Goal: Information Seeking & Learning: Find specific page/section

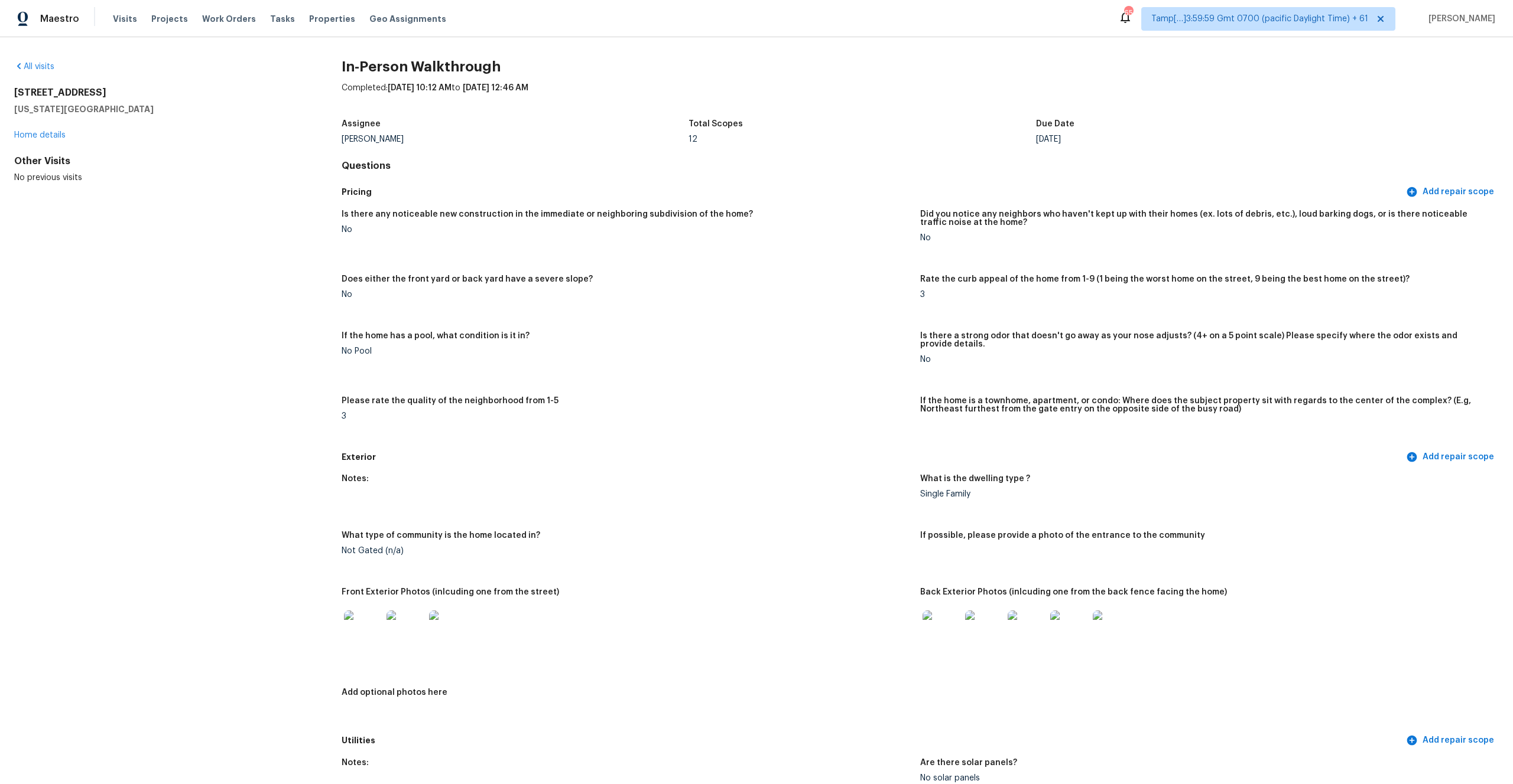
scroll to position [869, 0]
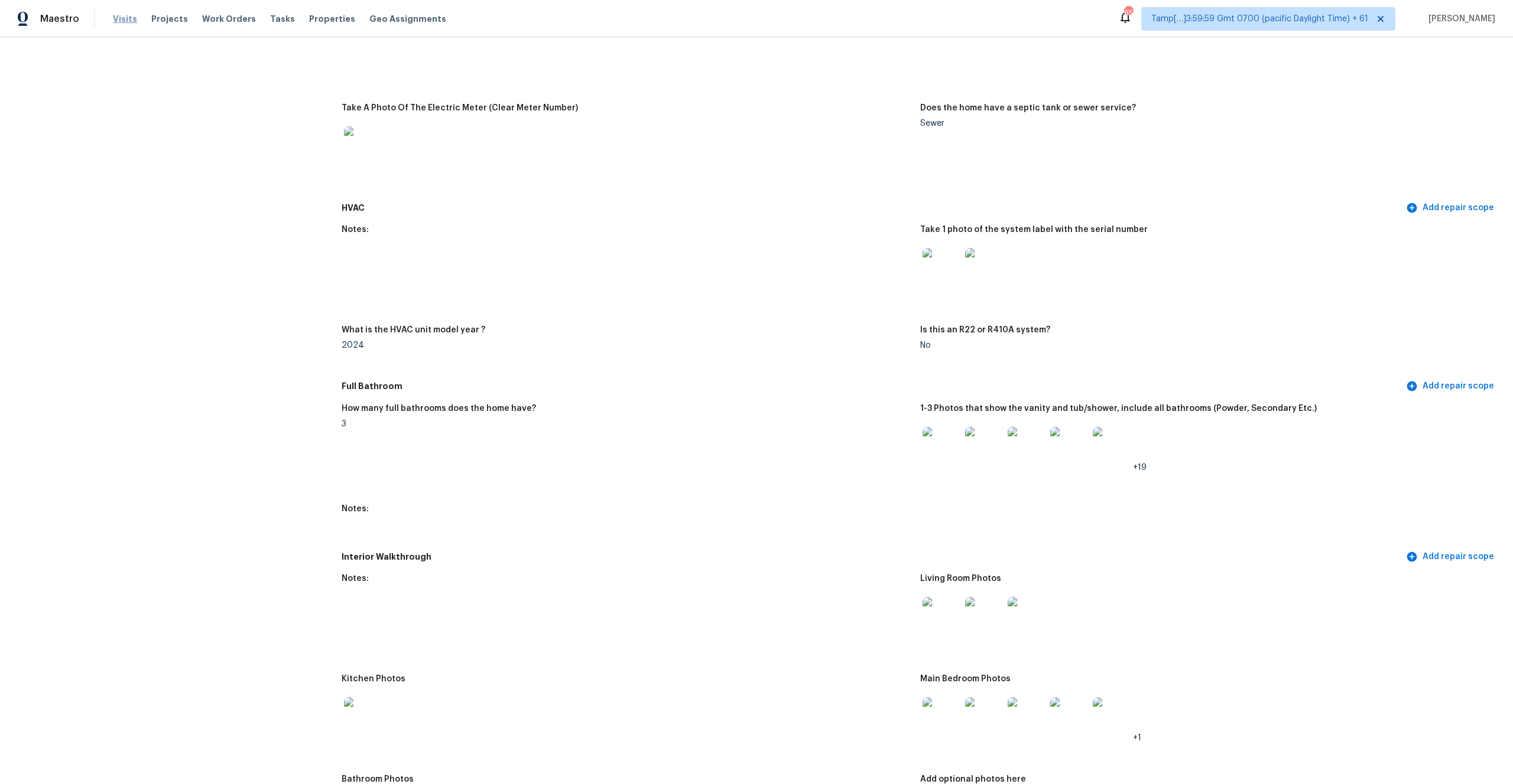
click at [126, 21] on span "Visits" at bounding box center [125, 19] width 25 height 12
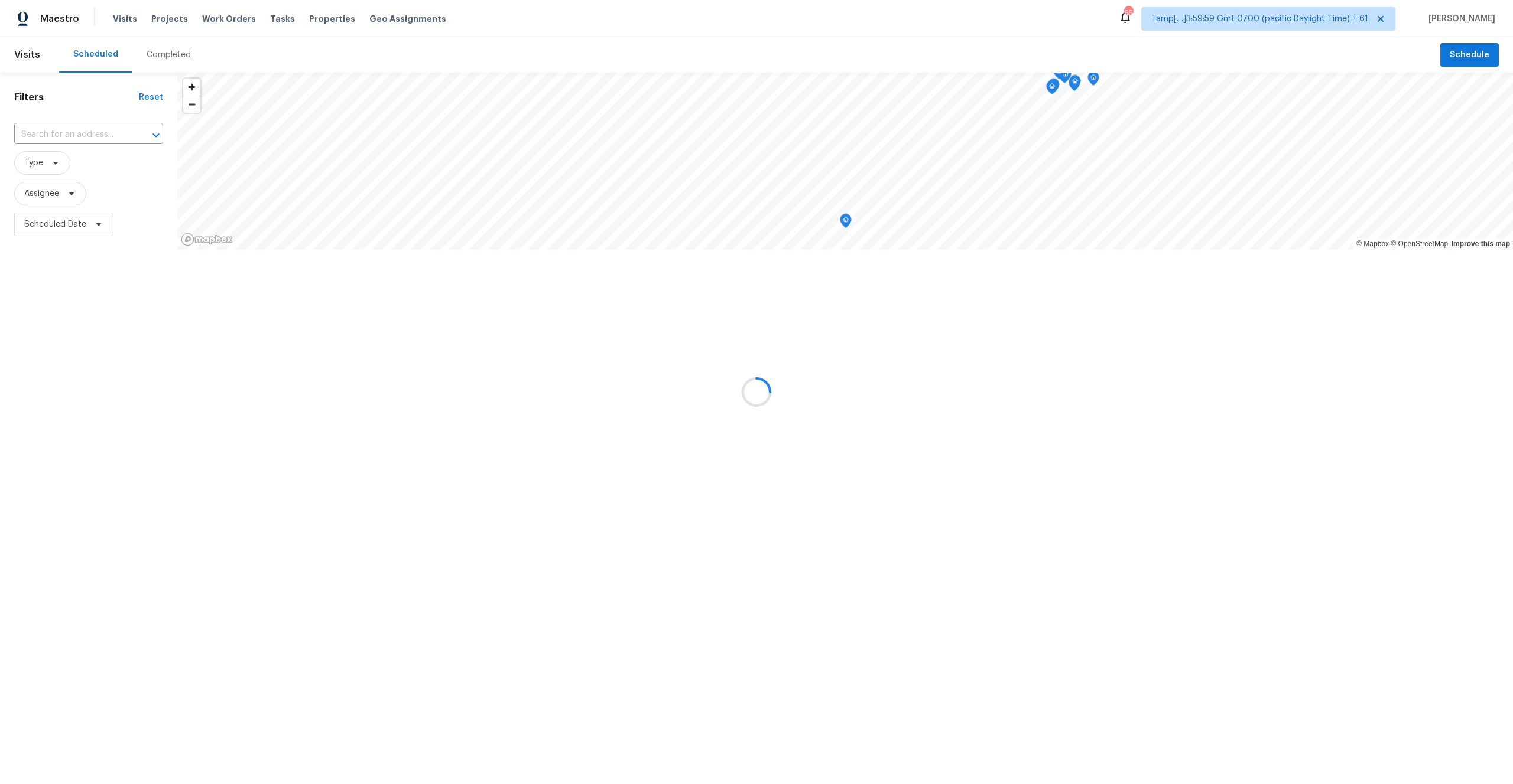
click at [159, 59] on div at bounding box center [756, 392] width 1513 height 784
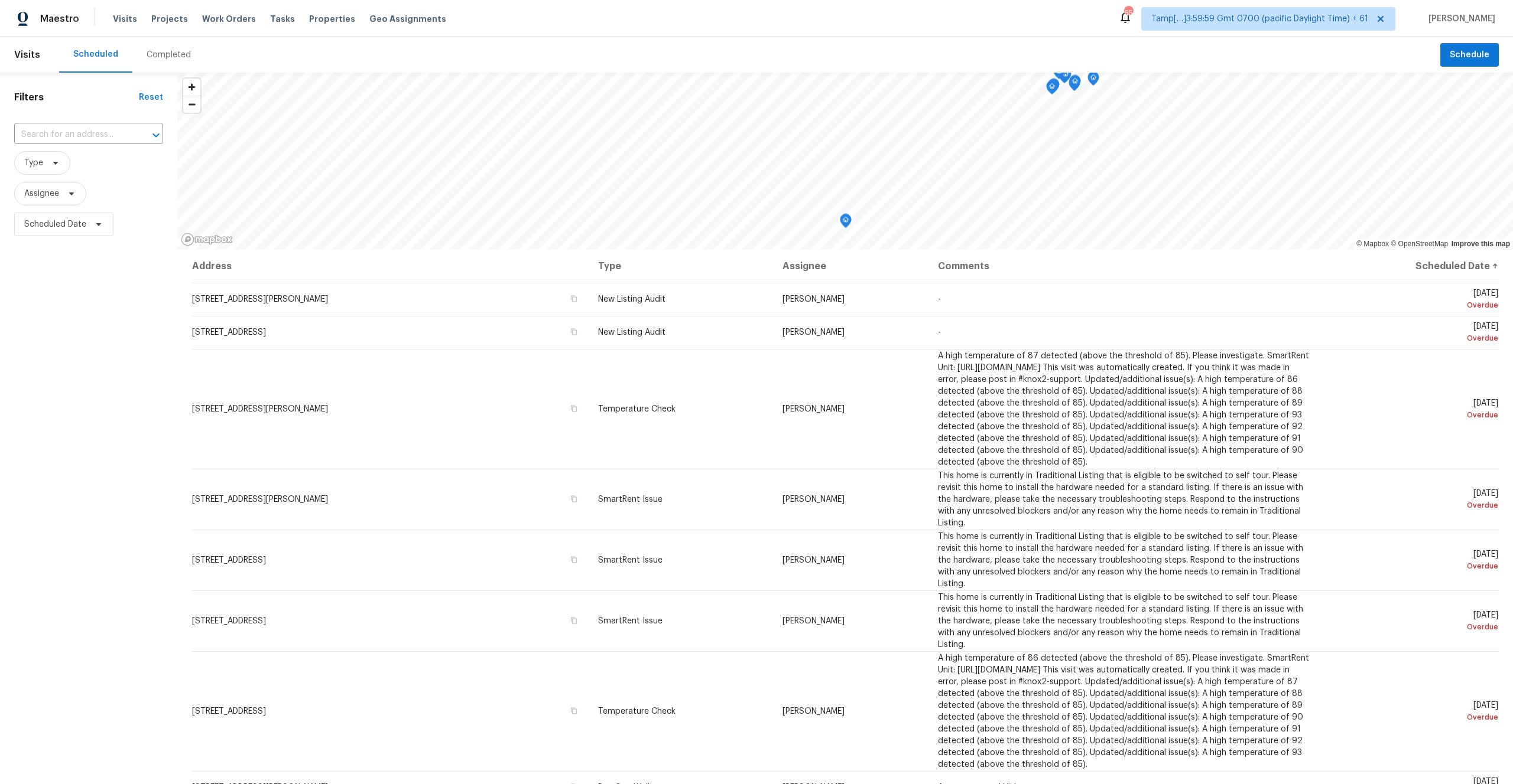
click at [159, 59] on div "Completed" at bounding box center [169, 55] width 45 height 12
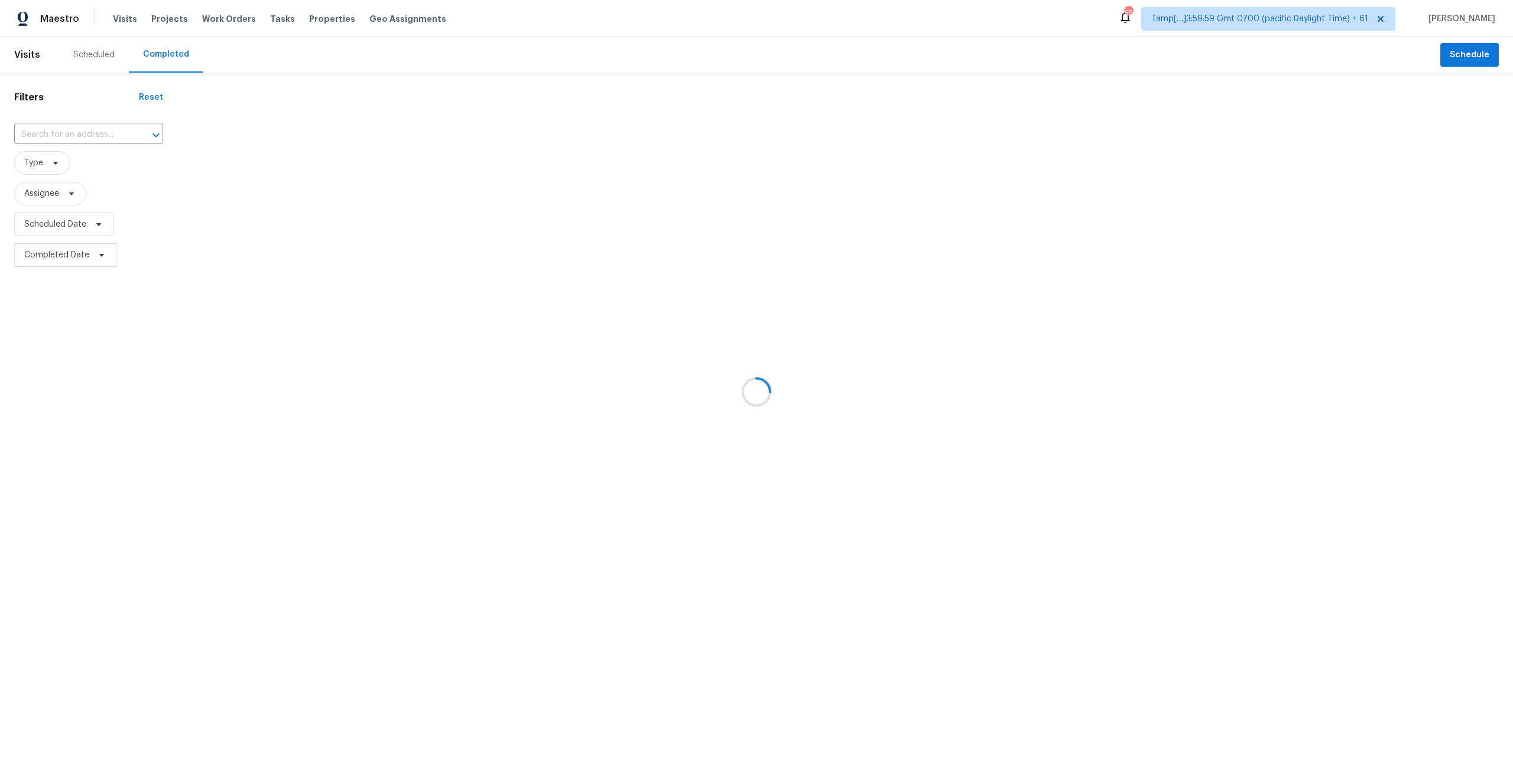
click at [95, 128] on div at bounding box center [756, 392] width 1513 height 784
click at [88, 133] on div at bounding box center [756, 392] width 1513 height 784
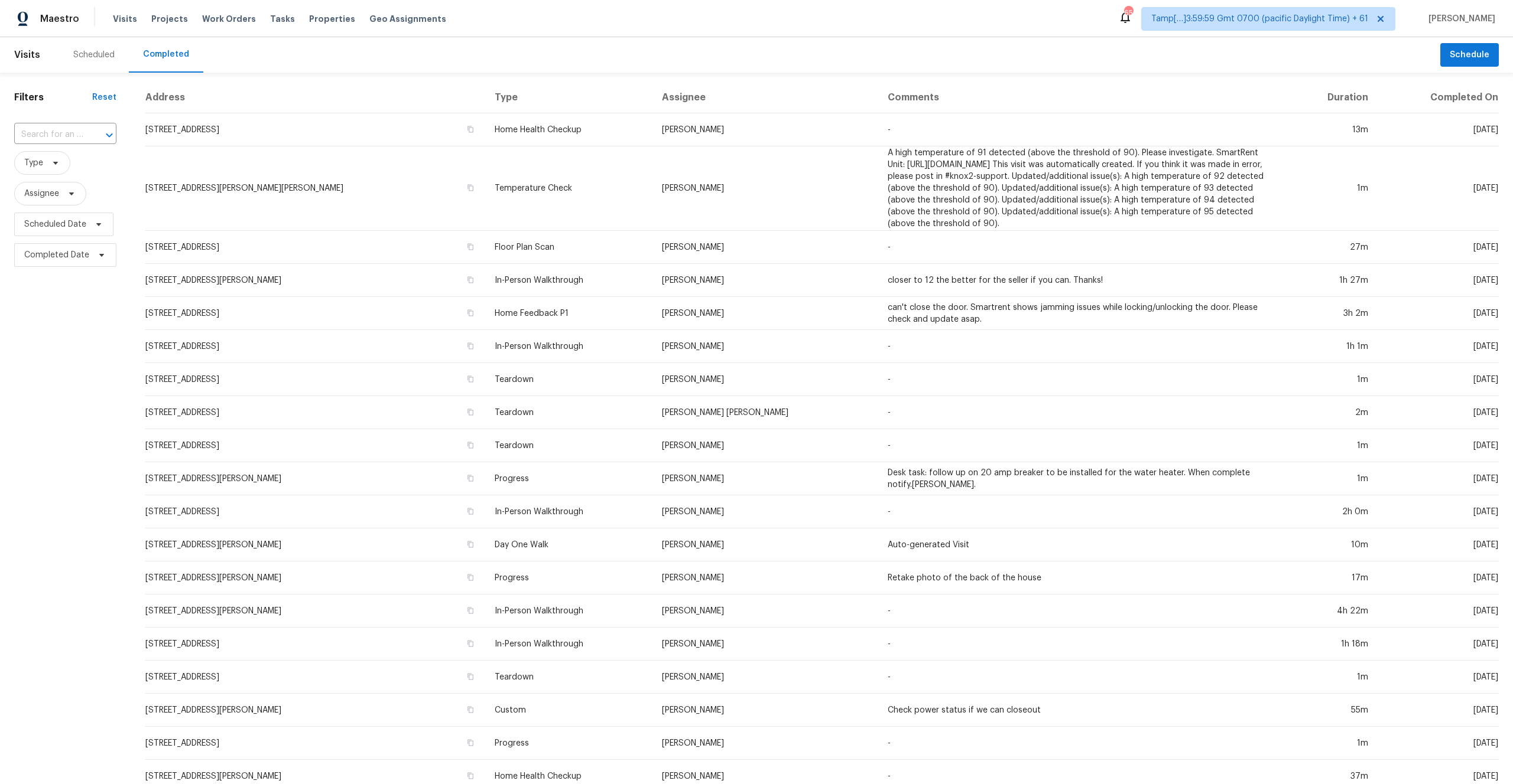
click at [88, 133] on div at bounding box center [100, 135] width 31 height 16
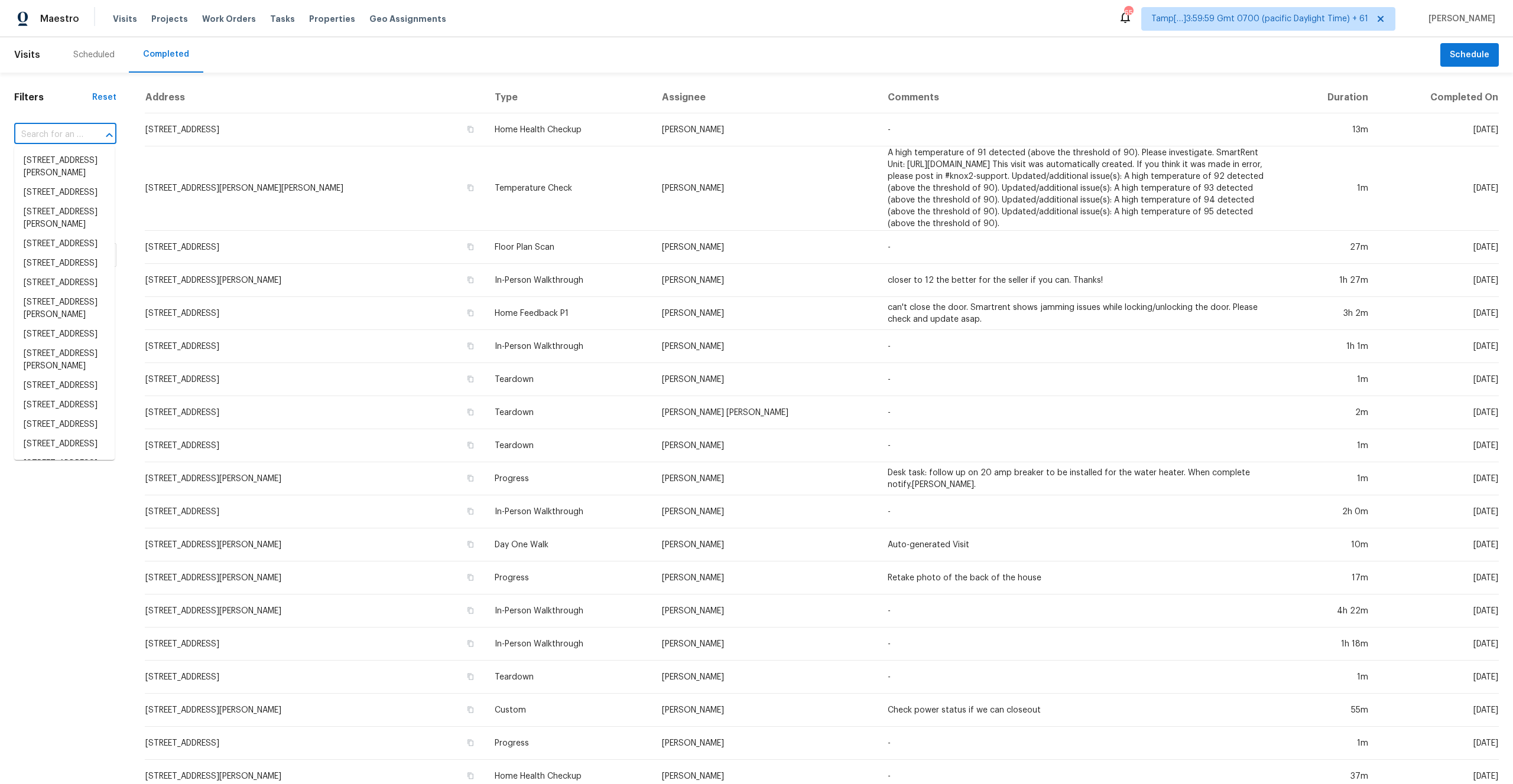
click at [88, 133] on div at bounding box center [100, 135] width 31 height 16
paste input "890 Indigo Dr Greenfield, IN, 46140"
type input "890 Indigo Dr Greenfield, IN, 46140"
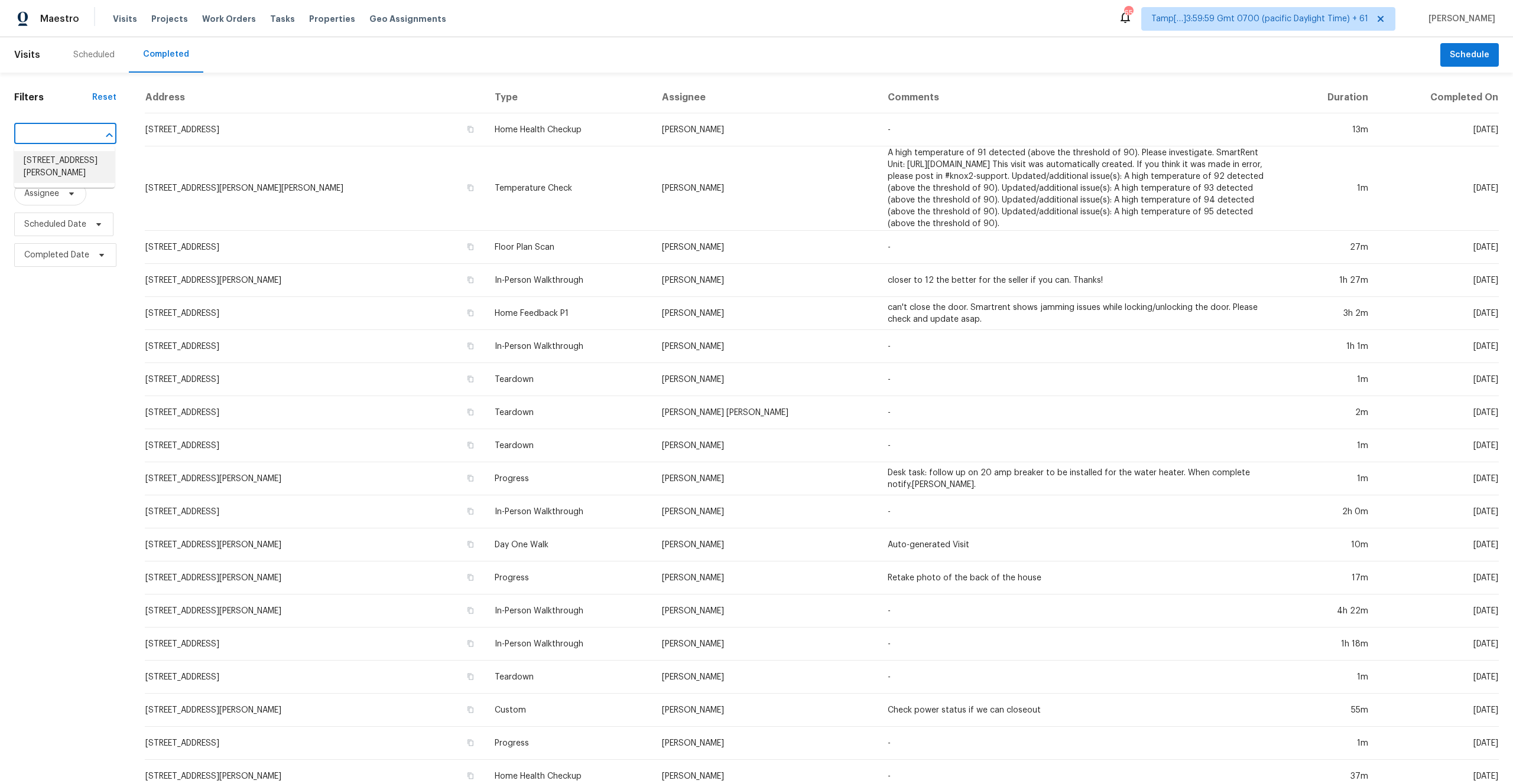
click at [79, 160] on li "[STREET_ADDRESS][PERSON_NAME]" at bounding box center [64, 167] width 100 height 32
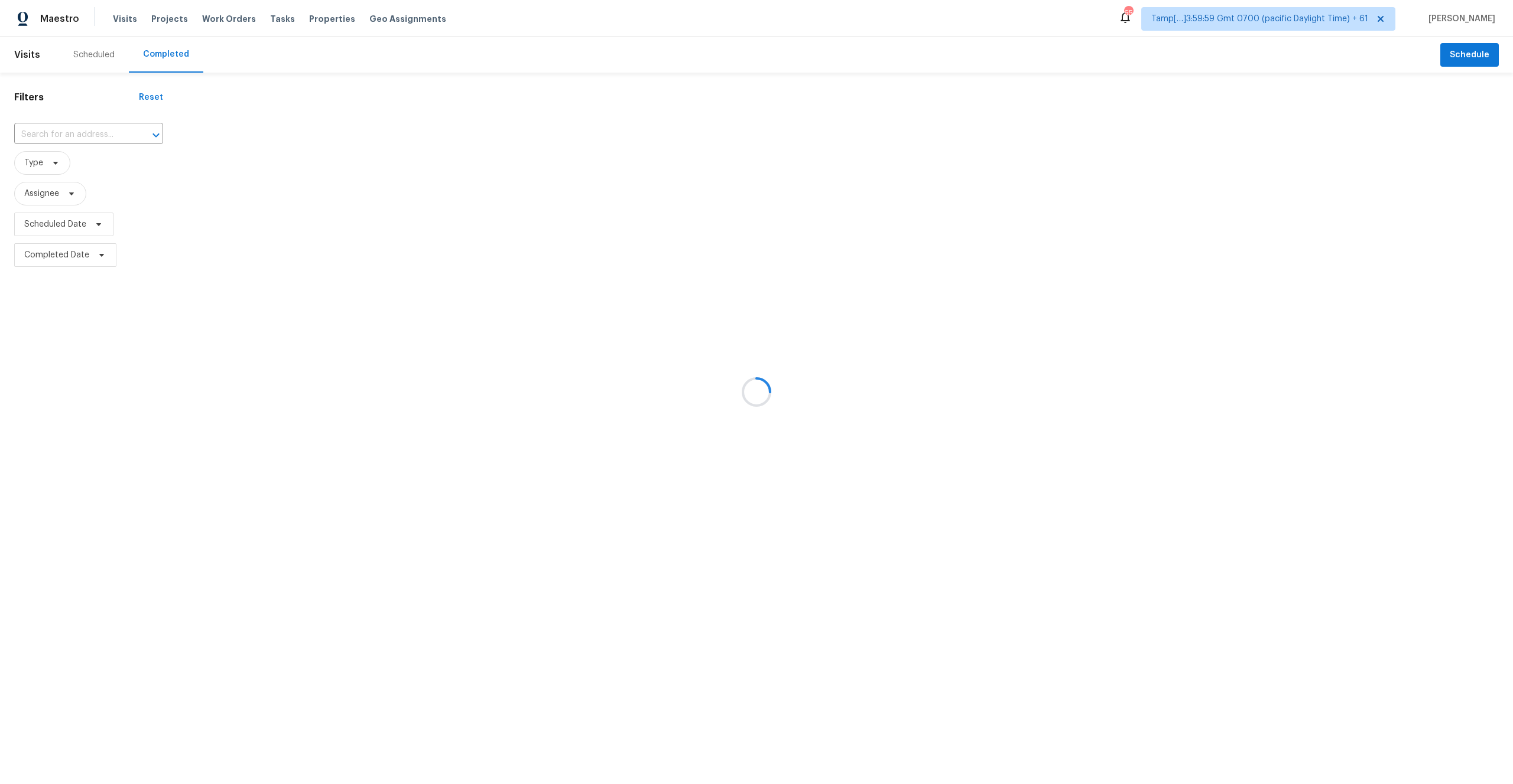
type input "[STREET_ADDRESS][PERSON_NAME]"
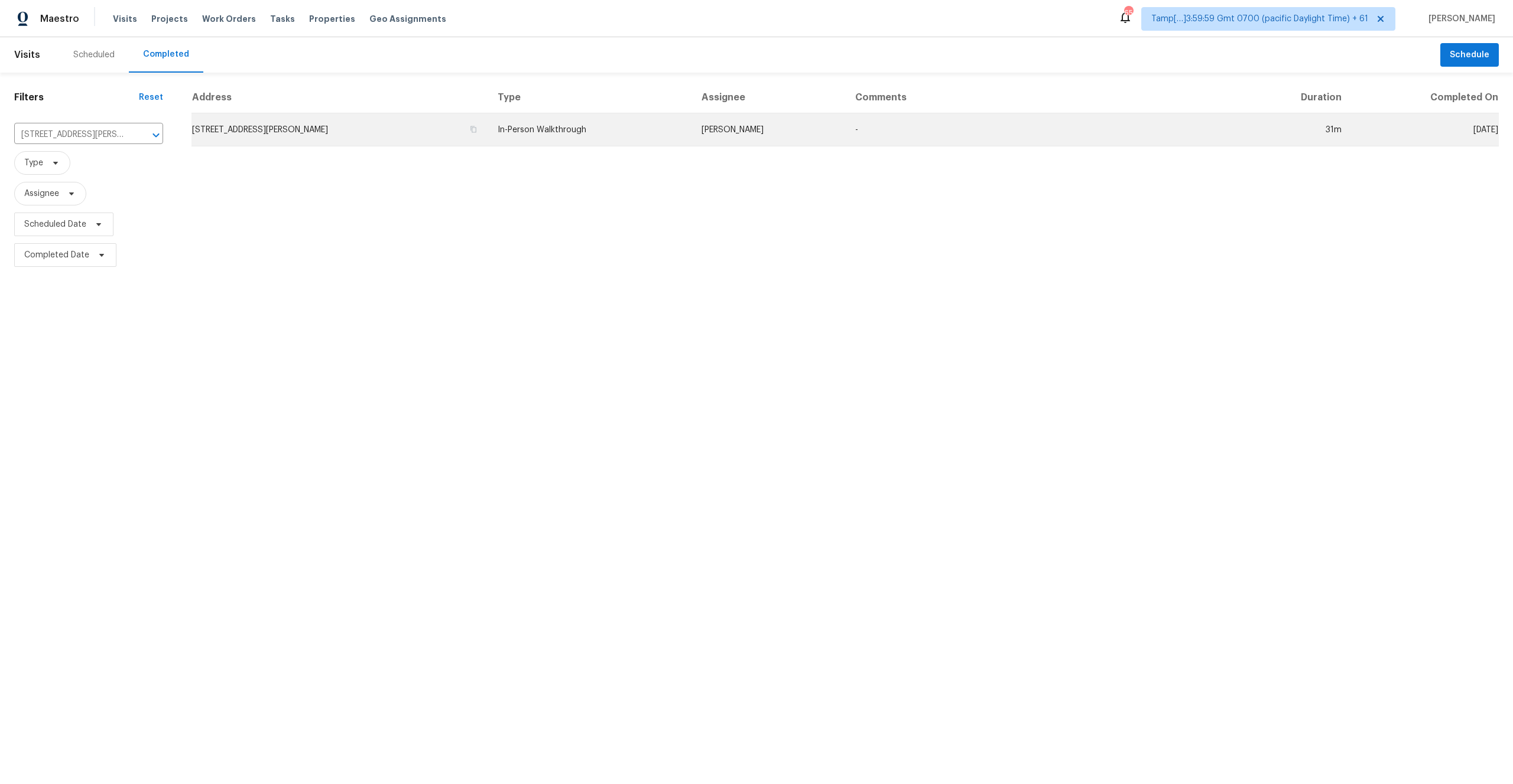
click at [447, 138] on td "[STREET_ADDRESS][PERSON_NAME]" at bounding box center [339, 129] width 297 height 33
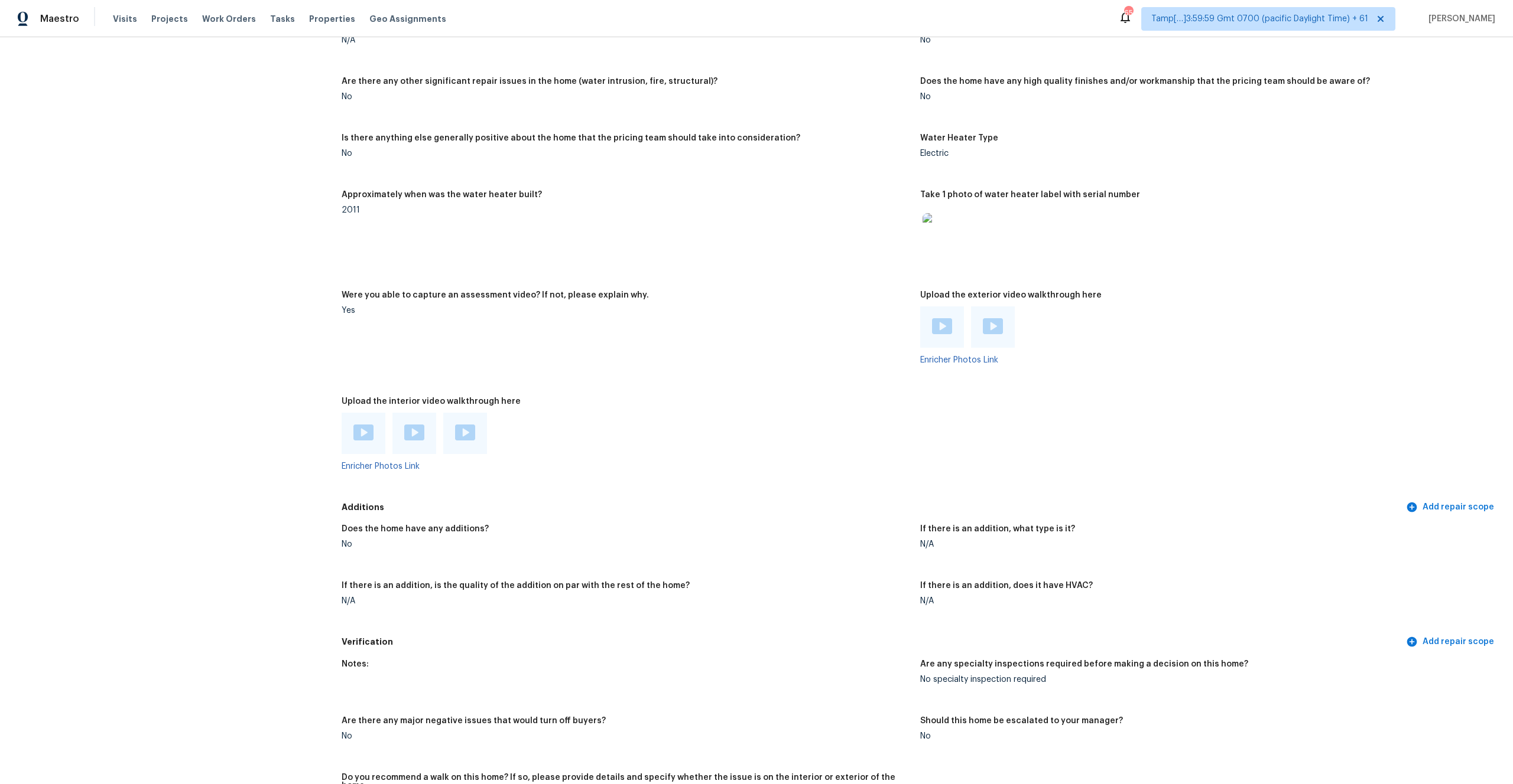
scroll to position [1687, 0]
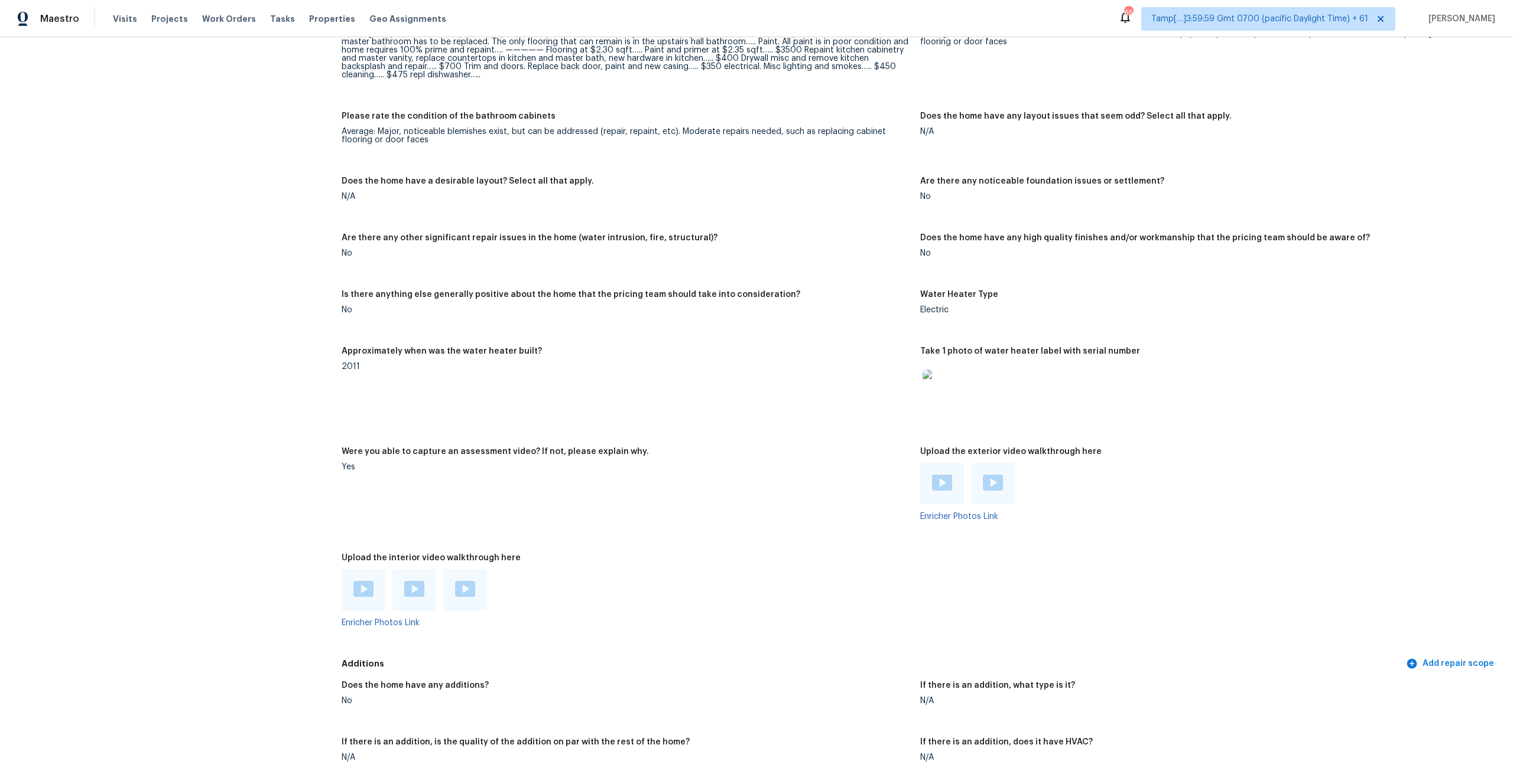
click at [371, 581] on img at bounding box center [363, 588] width 20 height 16
click at [420, 581] on img at bounding box center [414, 588] width 20 height 16
click at [452, 578] on div at bounding box center [465, 590] width 44 height 42
click at [465, 581] on img at bounding box center [464, 588] width 20 height 16
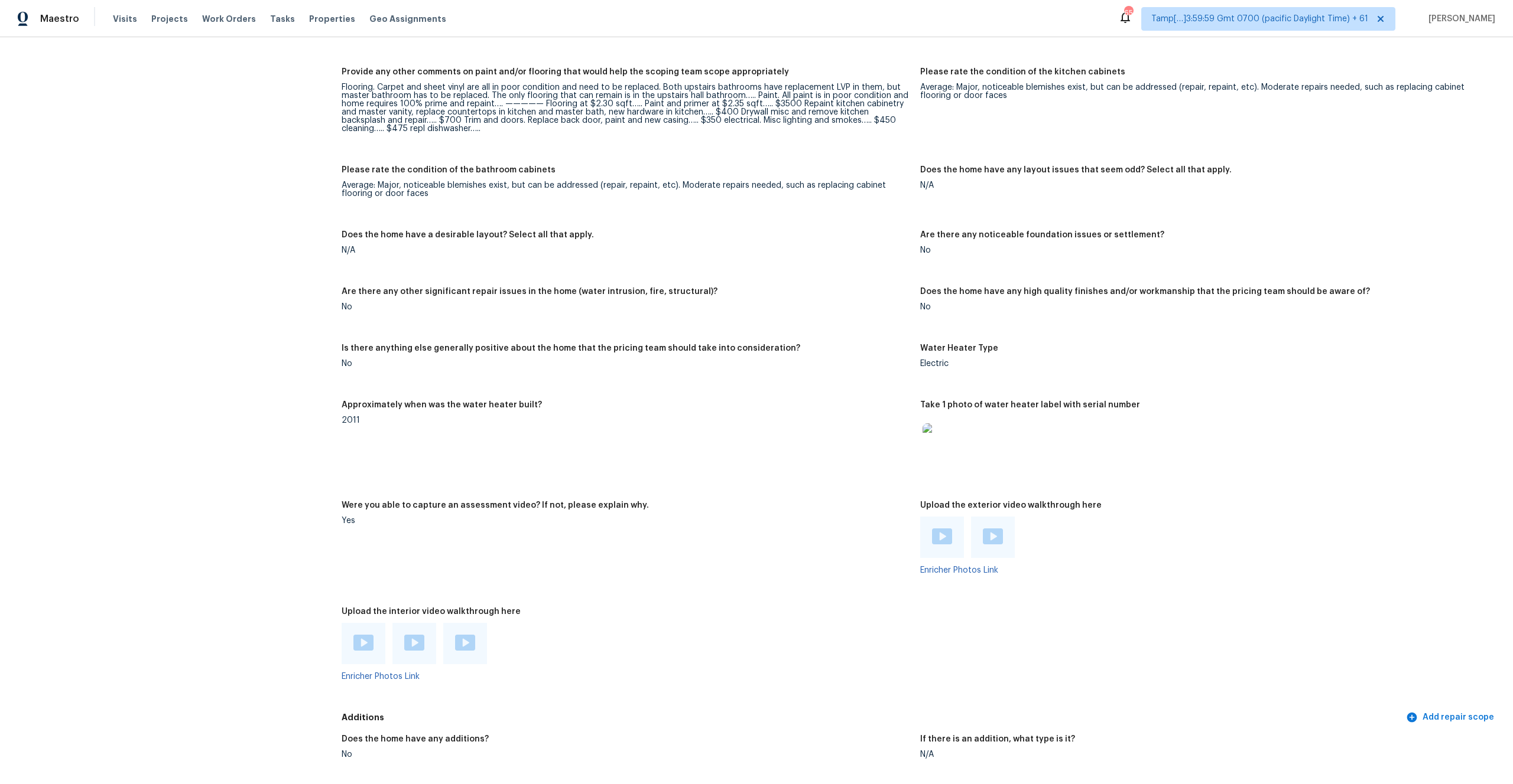
scroll to position [1557, 0]
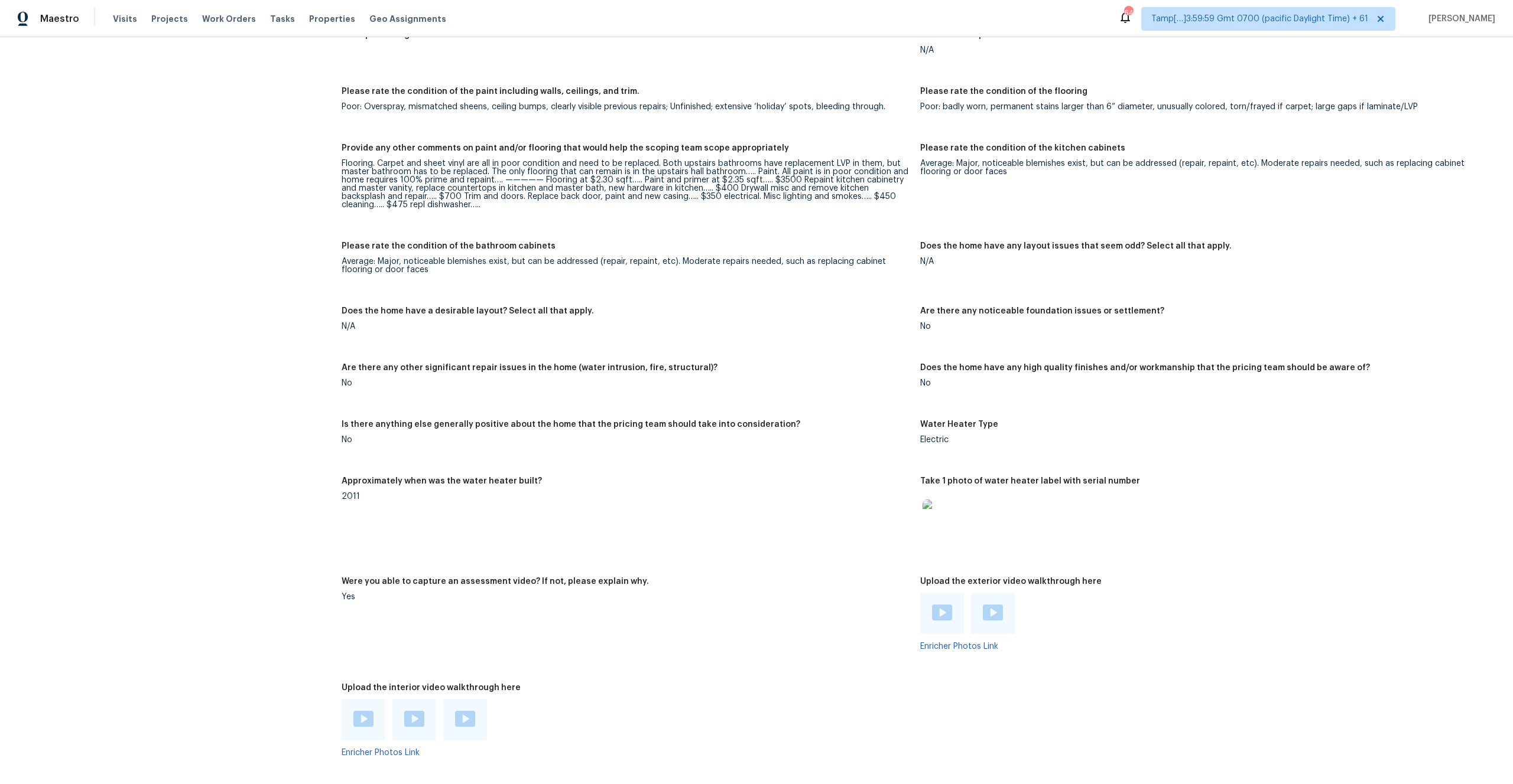
click at [1034, 260] on figure "Does the home have any layout issues that seem odd? Select all that apply. N/A" at bounding box center [1209, 268] width 578 height 51
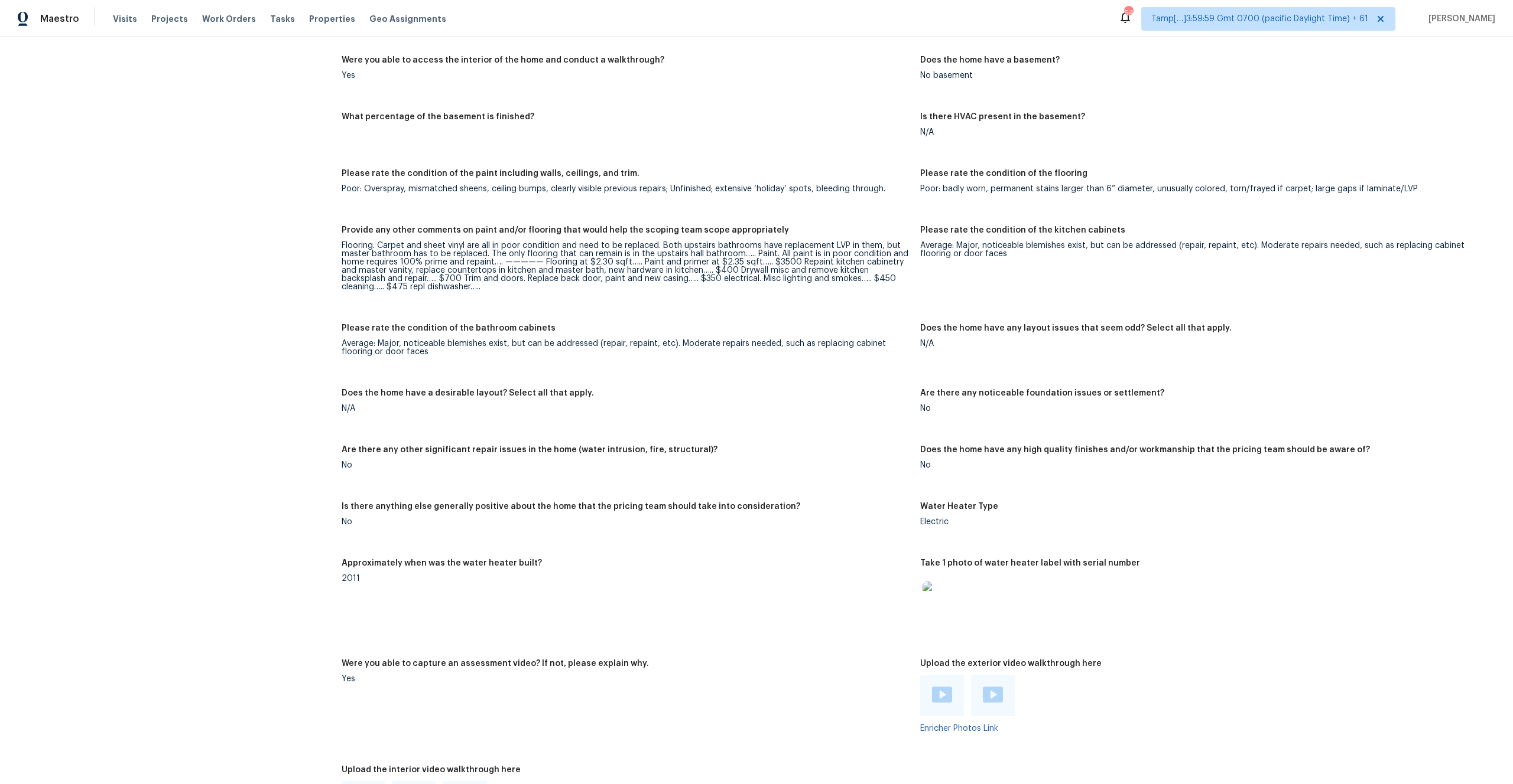
scroll to position [1475, 0]
drag, startPoint x: 776, startPoint y: 254, endPoint x: 829, endPoint y: 254, distance: 53.0
click at [829, 254] on div "Flooring. Carpet and sheet vinyl are all in poor condition and need to be repla…" at bounding box center [626, 266] width 569 height 50
click at [819, 254] on div "Flooring. Carpet and sheet vinyl are all in poor condition and need to be repla…" at bounding box center [626, 266] width 569 height 50
drag, startPoint x: 796, startPoint y: 253, endPoint x: 697, endPoint y: 265, distance: 99.7
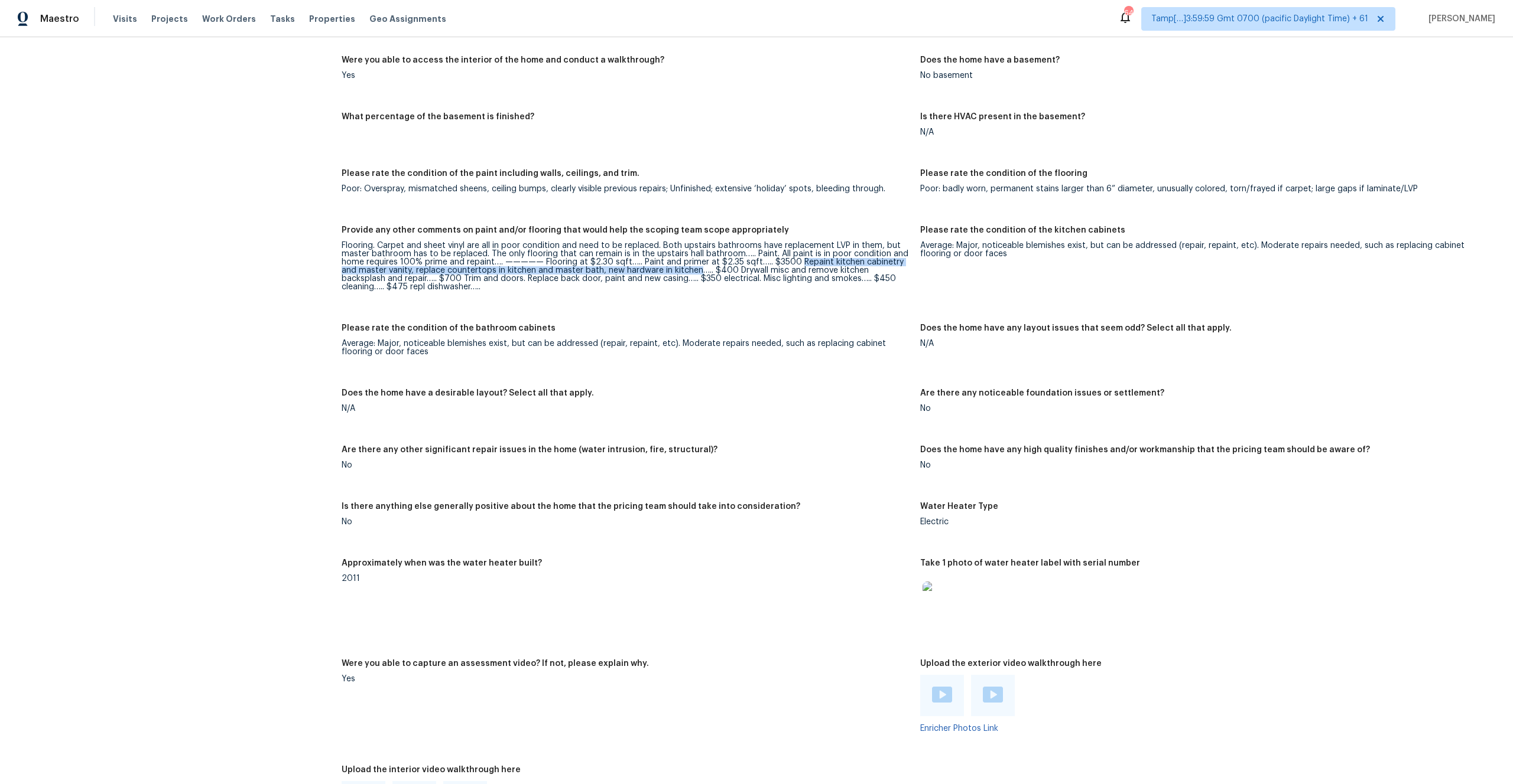
click at [697, 265] on div "Flooring. Carpet and sheet vinyl are all in poor condition and need to be repla…" at bounding box center [626, 266] width 569 height 50
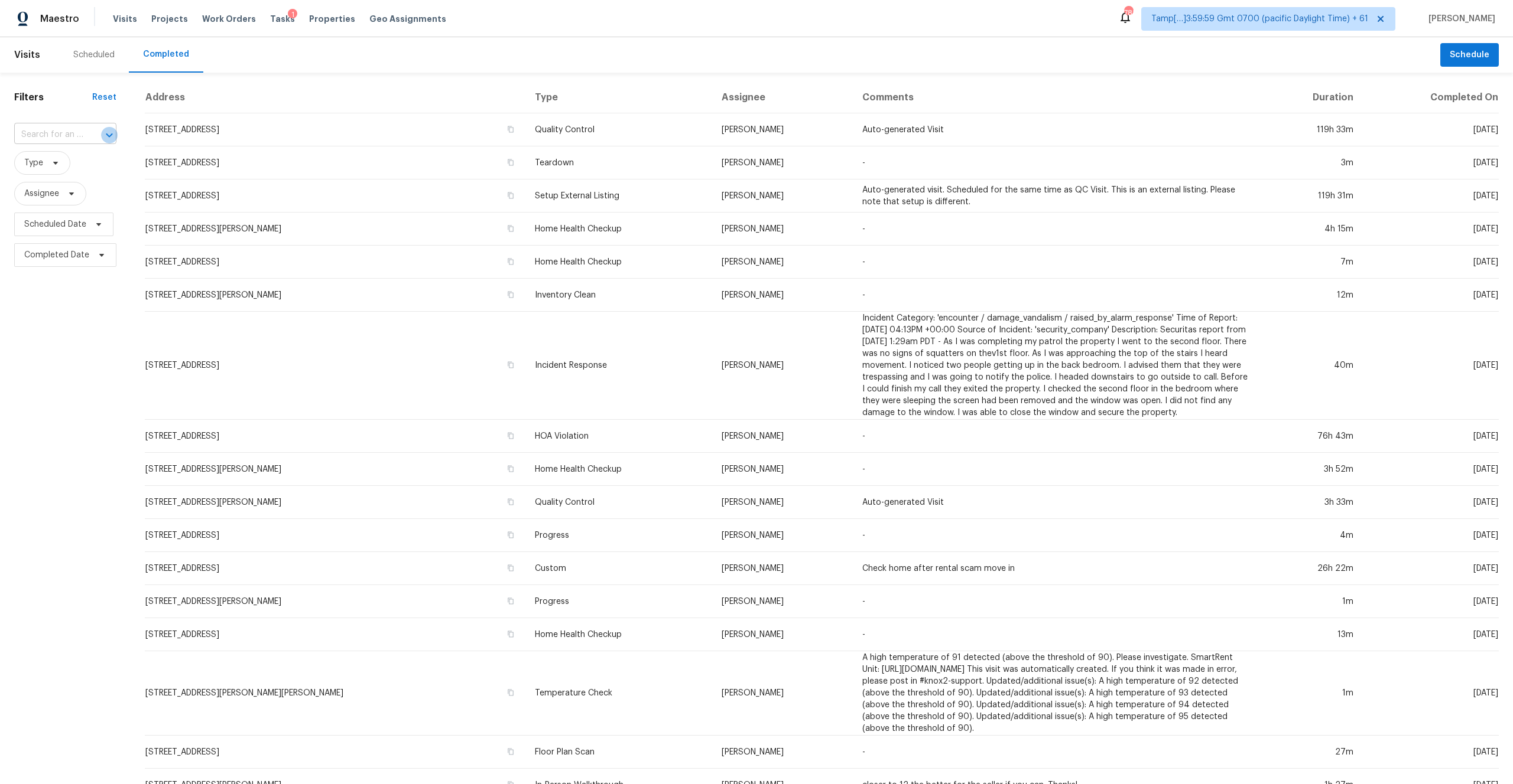
click at [101, 134] on button "Open" at bounding box center [109, 135] width 16 height 16
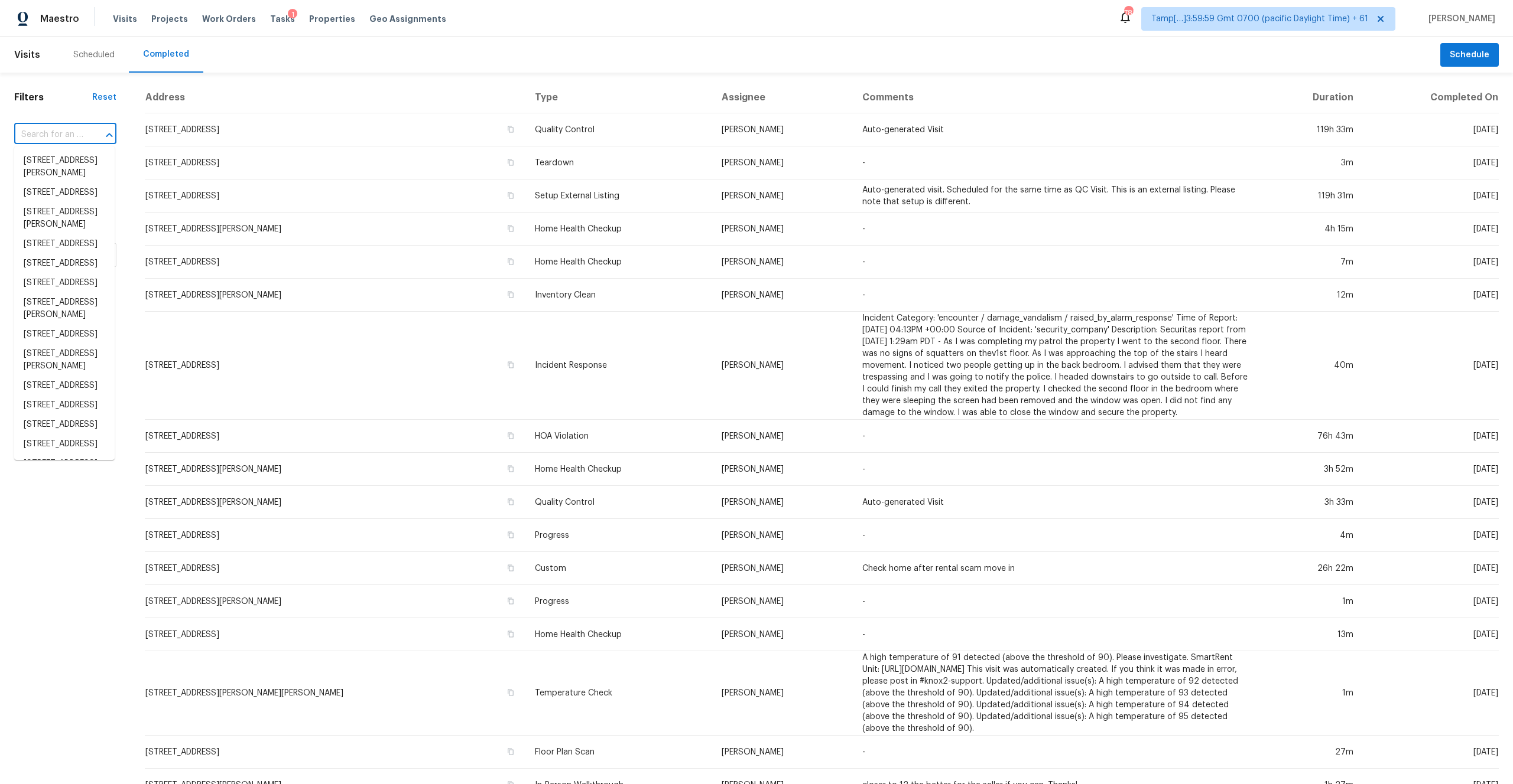
type input "890 Indigo Dr"
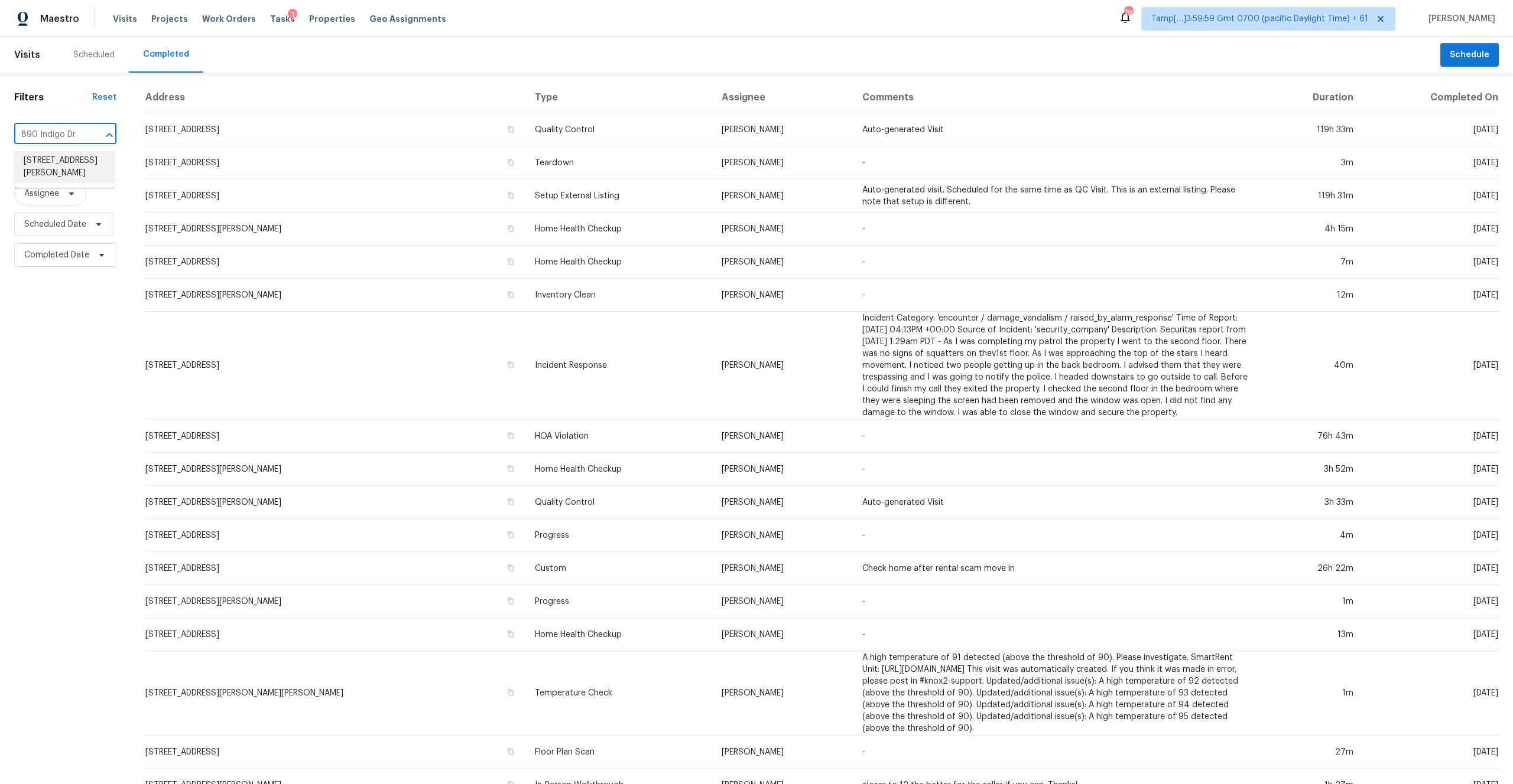
click at [51, 173] on li "[STREET_ADDRESS][PERSON_NAME]" at bounding box center [64, 167] width 100 height 32
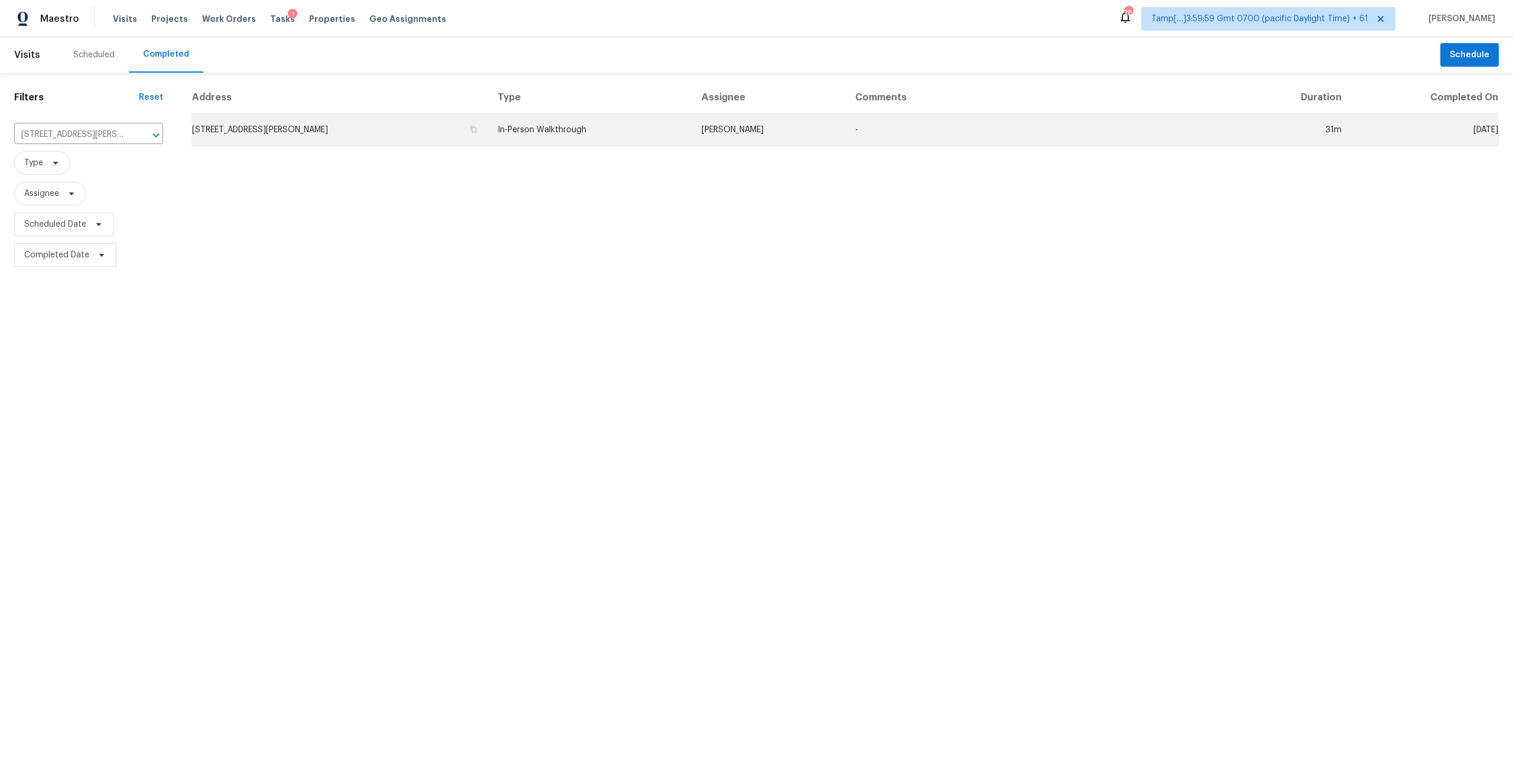
click at [316, 128] on td "[STREET_ADDRESS][PERSON_NAME]" at bounding box center [339, 129] width 297 height 33
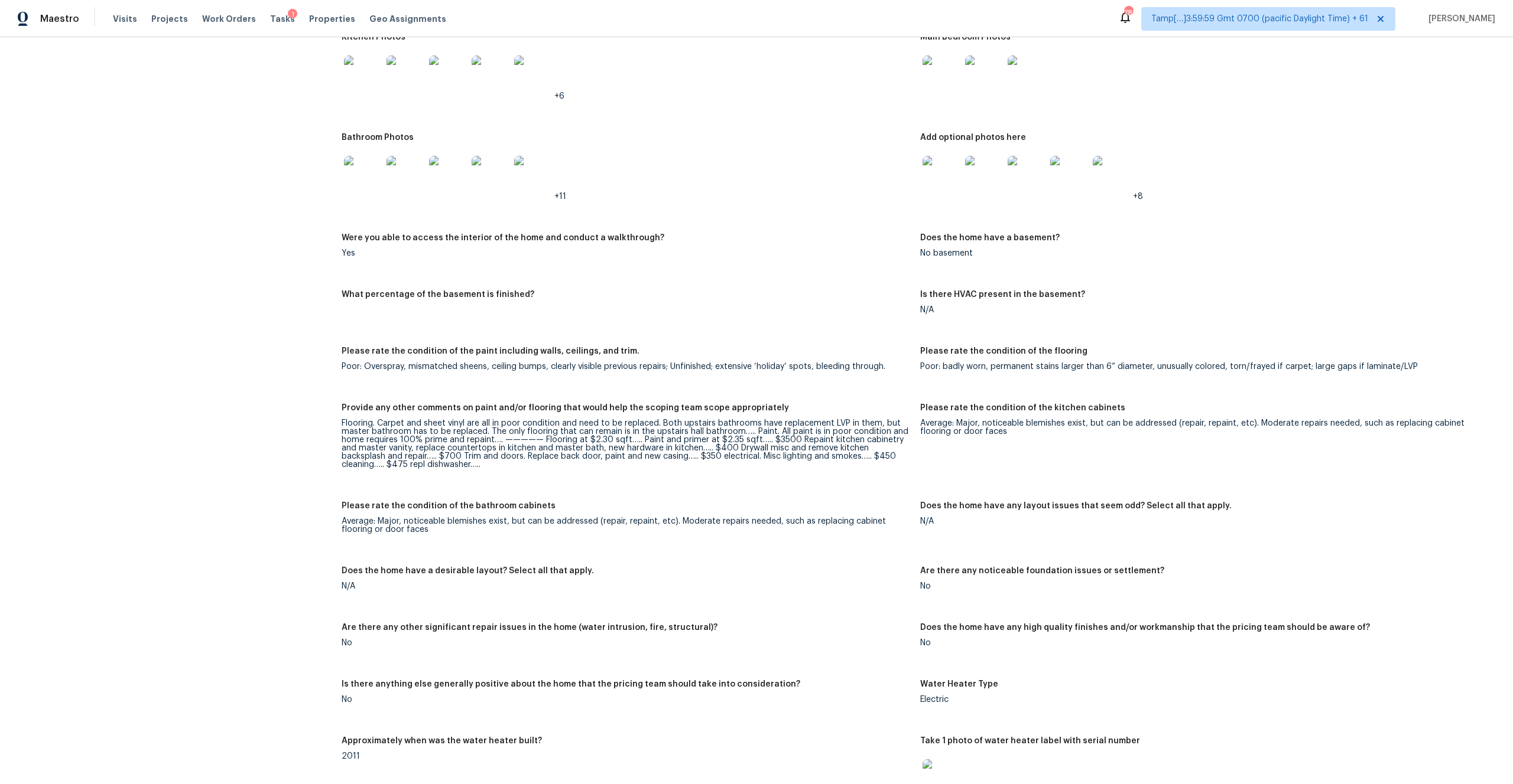
scroll to position [1299, 0]
click at [661, 433] on div "Flooring. Carpet and sheet vinyl are all in poor condition and need to be repla…" at bounding box center [626, 442] width 569 height 50
drag, startPoint x: 795, startPoint y: 431, endPoint x: 696, endPoint y: 440, distance: 99.4
click at [696, 440] on div "Flooring. Carpet and sheet vinyl are all in poor condition and need to be repla…" at bounding box center [626, 442] width 569 height 50
copy div "Repaint kitchen cabinetry and master vanity, replace countertops in kitchen and…"
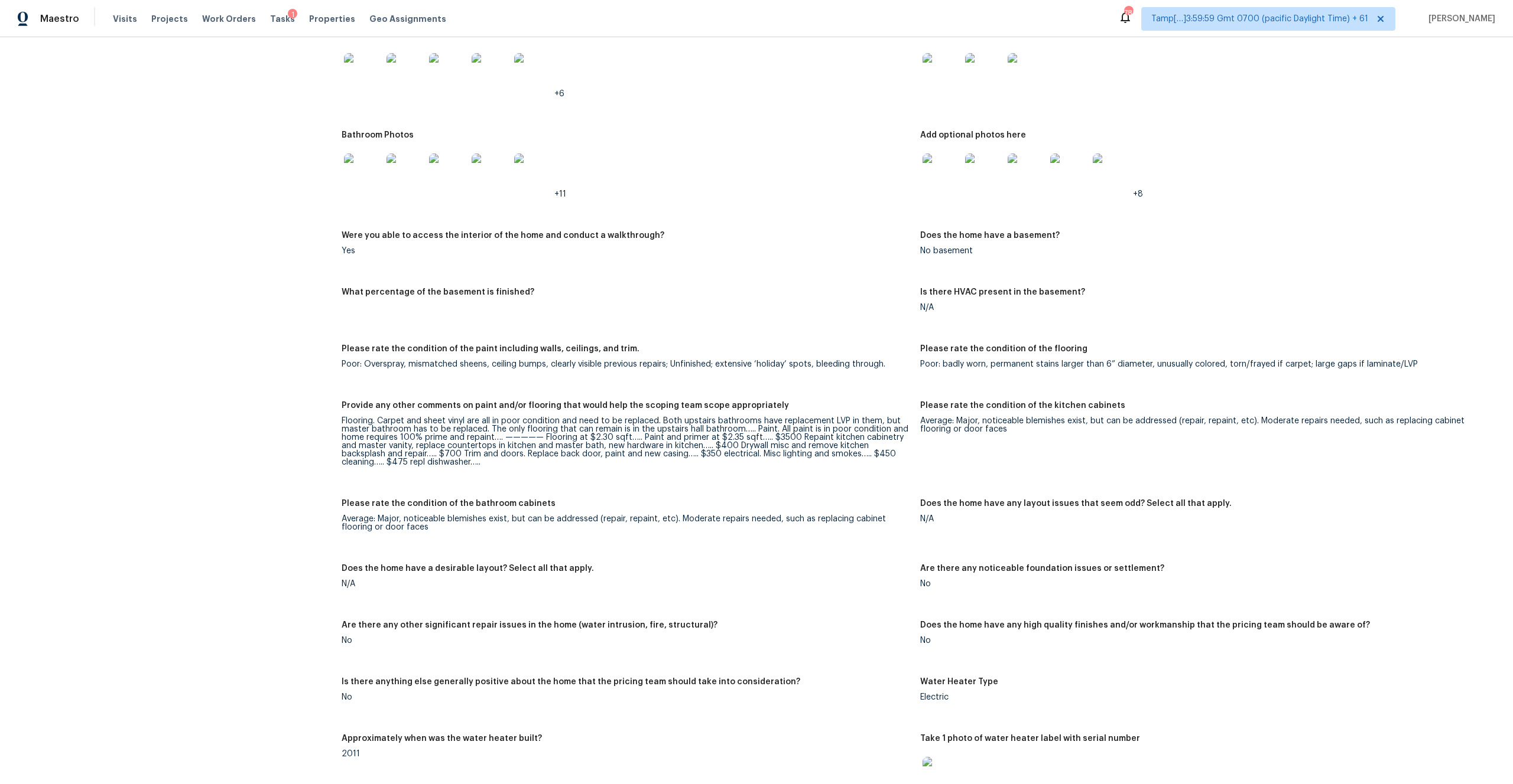
click at [720, 437] on div "Flooring. Carpet and sheet vinyl are all in poor condition and need to be repla…" at bounding box center [626, 442] width 569 height 50
drag, startPoint x: 732, startPoint y: 435, endPoint x: 756, endPoint y: 435, distance: 24.0
click at [756, 435] on div "Flooring. Carpet and sheet vinyl are all in poor condition and need to be repla…" at bounding box center [626, 442] width 569 height 50
click at [755, 434] on div "Flooring. Carpet and sheet vinyl are all in poor condition and need to be repla…" at bounding box center [626, 442] width 569 height 50
drag, startPoint x: 736, startPoint y: 436, endPoint x: 380, endPoint y: 446, distance: 356.1
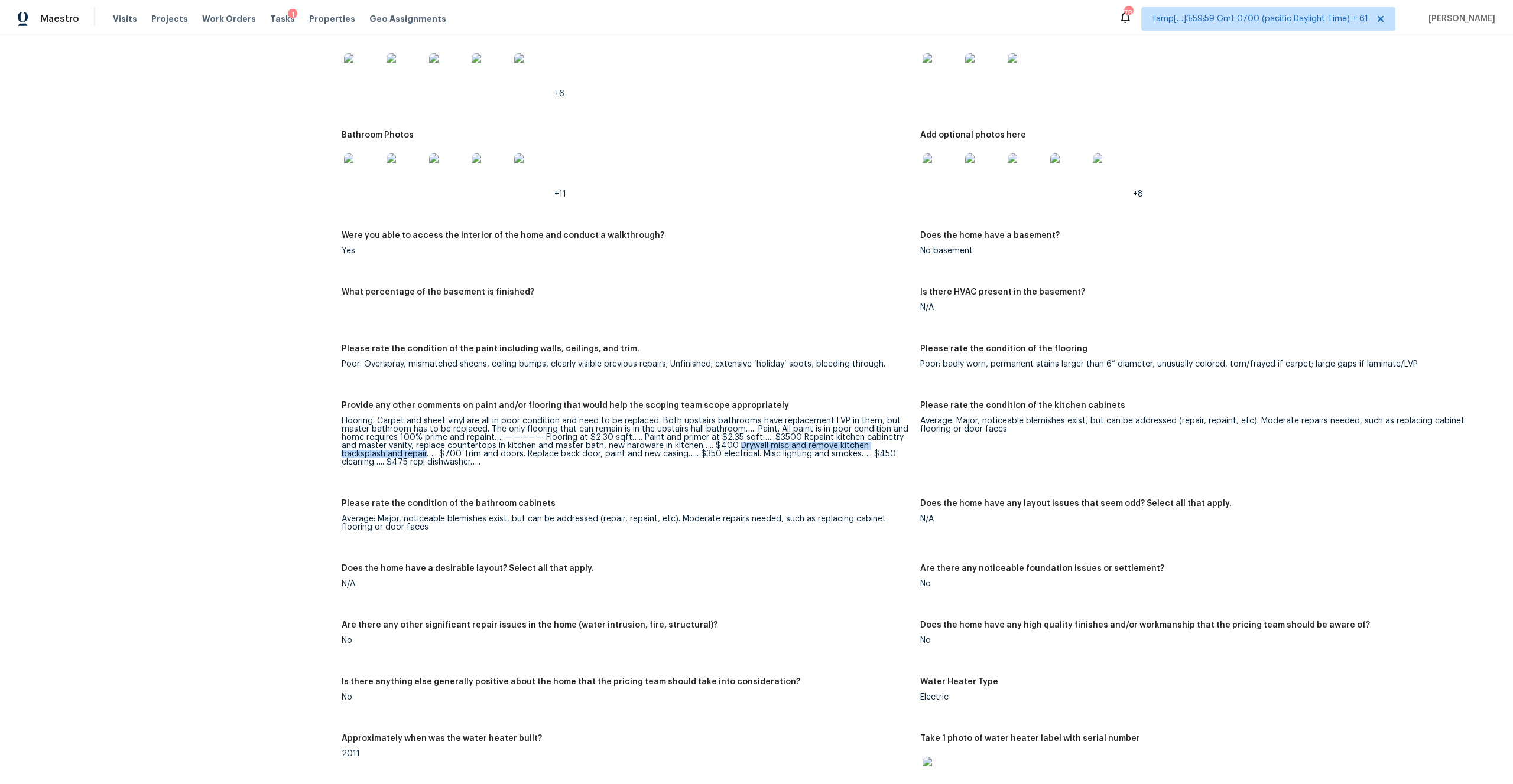
click at [380, 446] on div "Flooring. Carpet and sheet vinyl are all in poor condition and need to be repla…" at bounding box center [626, 442] width 569 height 50
copy div "Drywall misc and remove kitchen backsplash and repair"
drag, startPoint x: 418, startPoint y: 446, endPoint x: 461, endPoint y: 443, distance: 43.1
click at [461, 443] on div "Flooring. Carpet and sheet vinyl are all in poor condition and need to be repla…" at bounding box center [626, 442] width 569 height 50
drag, startPoint x: 474, startPoint y: 446, endPoint x: 418, endPoint y: 446, distance: 56.0
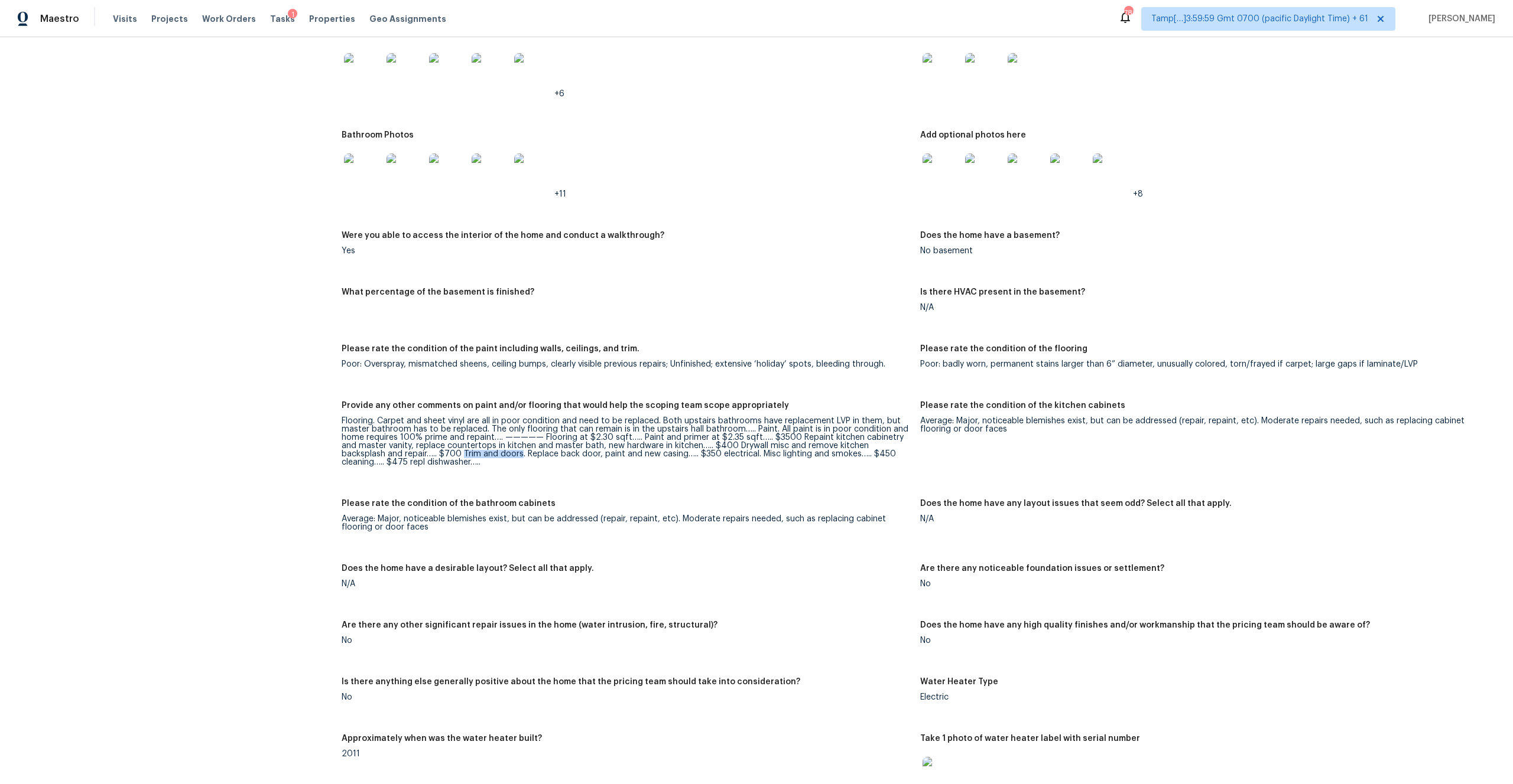
click at [418, 446] on div "Flooring. Carpet and sheet vinyl are all in poor condition and need to be repla…" at bounding box center [626, 442] width 569 height 50
copy div "Trim and doors"
click at [495, 447] on div "Flooring. Carpet and sheet vinyl are all in poor condition and need to be repla…" at bounding box center [626, 442] width 569 height 50
drag, startPoint x: 481, startPoint y: 446, endPoint x: 637, endPoint y: 445, distance: 156.0
click at [637, 445] on div "Flooring. Carpet and sheet vinyl are all in poor condition and need to be repla…" at bounding box center [626, 442] width 569 height 50
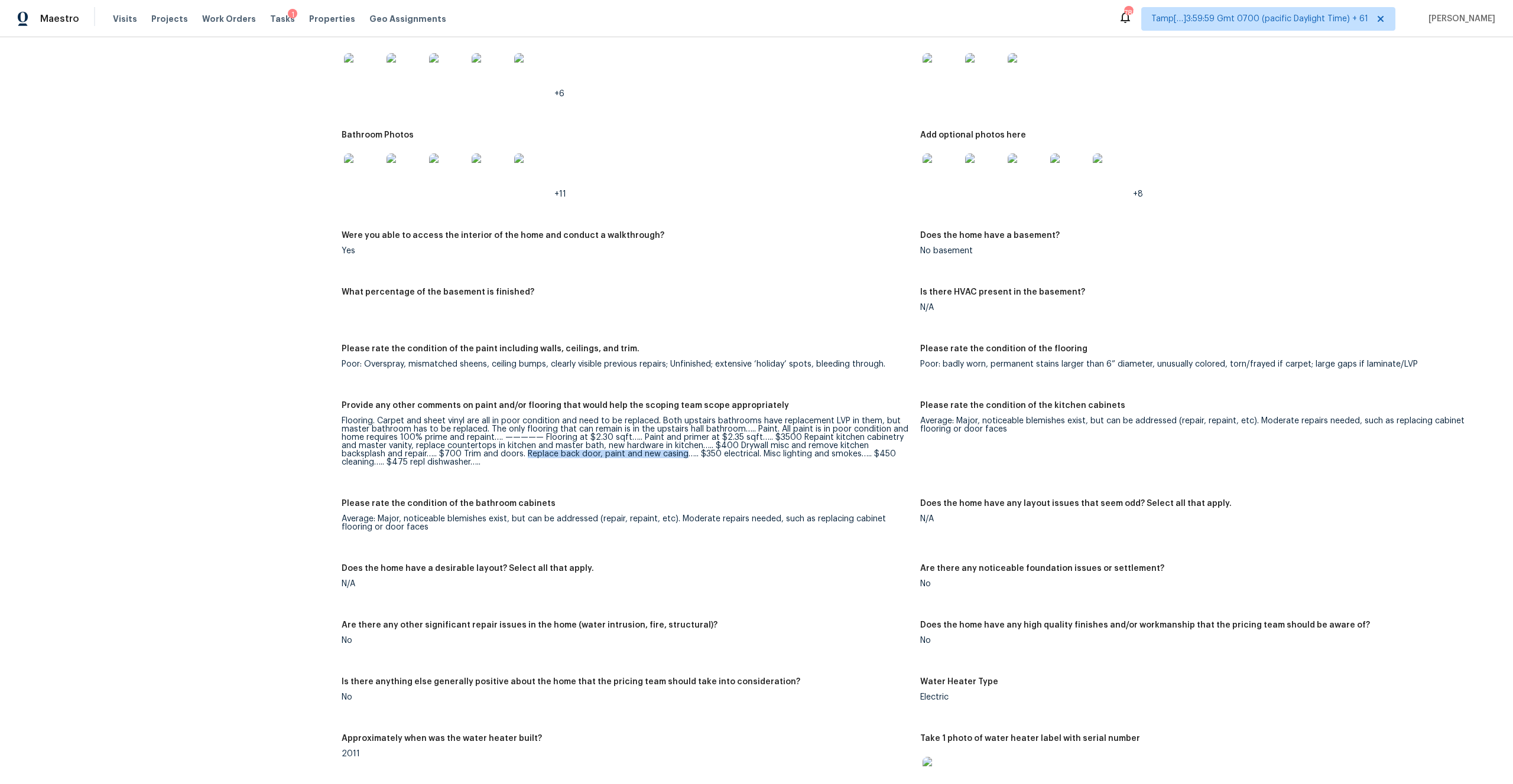
copy div "Replace back door, paint and new casing"
click at [713, 444] on div "Flooring. Carpet and sheet vinyl are all in poor condition and need to be repla…" at bounding box center [626, 442] width 569 height 50
drag, startPoint x: 715, startPoint y: 446, endPoint x: 810, endPoint y: 446, distance: 95.0
click at [810, 446] on div "Flooring. Carpet and sheet vinyl are all in poor condition and need to be repla…" at bounding box center [626, 442] width 569 height 50
copy div "Misc lighting and smokes"
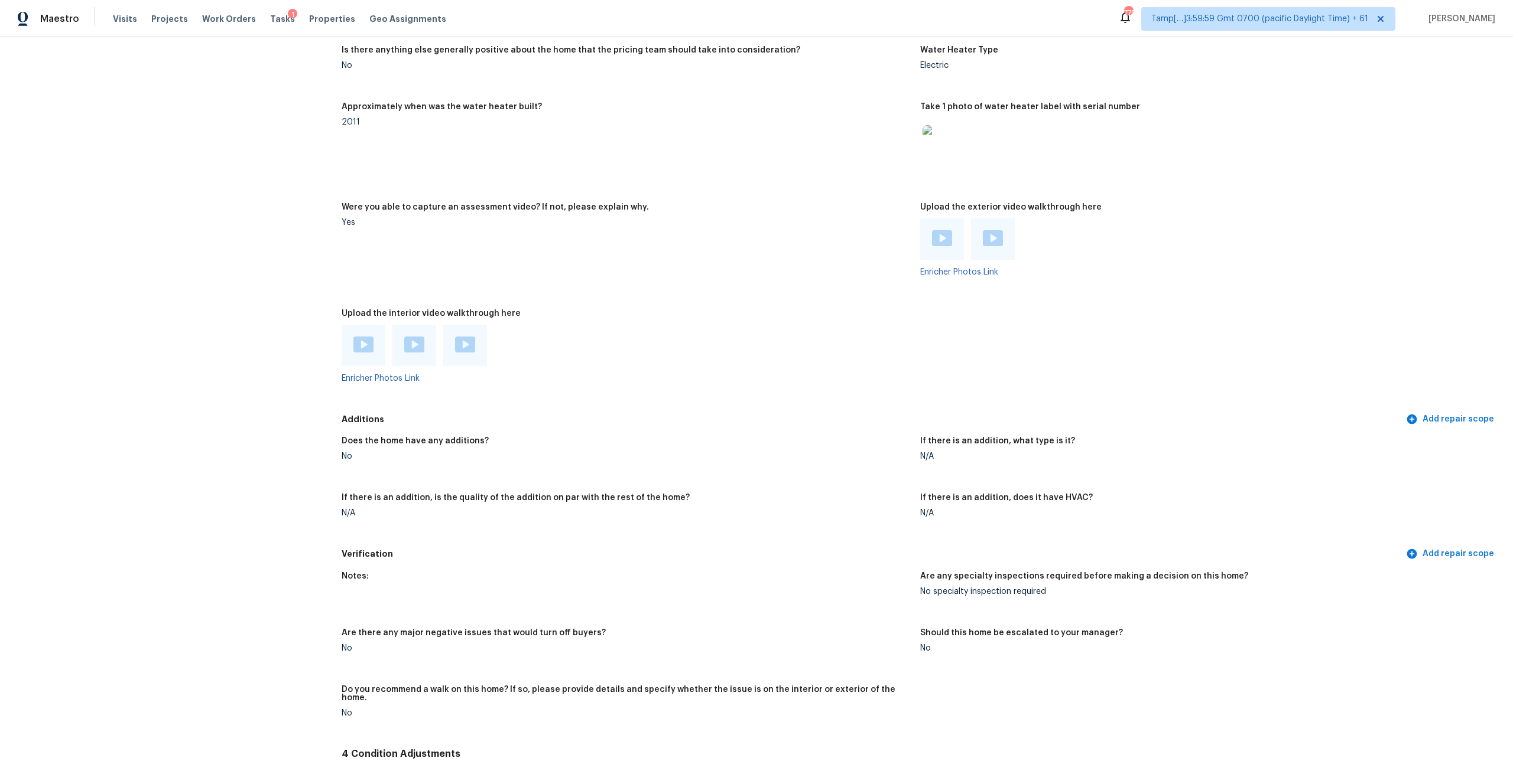
scroll to position [1384, 0]
